Goal: Task Accomplishment & Management: Use online tool/utility

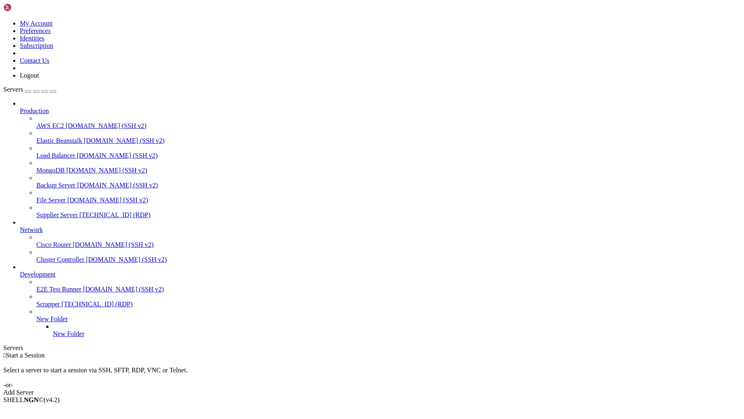
click at [72, 212] on span "Supplier Server" at bounding box center [56, 215] width 41 height 7
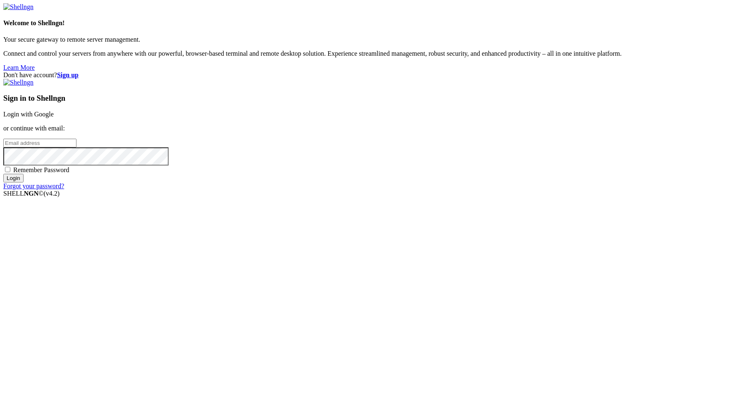
type input "[PERSON_NAME][EMAIL_ADDRESS][DOMAIN_NAME]"
click at [24, 183] on input "Login" at bounding box center [13, 178] width 20 height 9
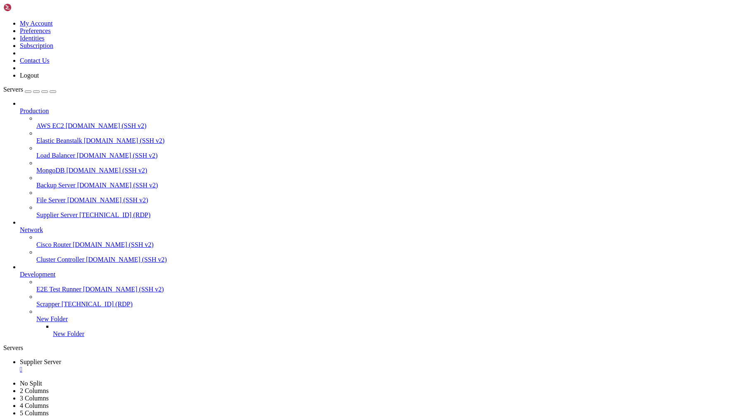
drag, startPoint x: 185, startPoint y: 658, endPoint x: 235, endPoint y: 655, distance: 50.5
click at [165, 366] on div "" at bounding box center [380, 369] width 721 height 7
